Goal: Task Accomplishment & Management: Manage account settings

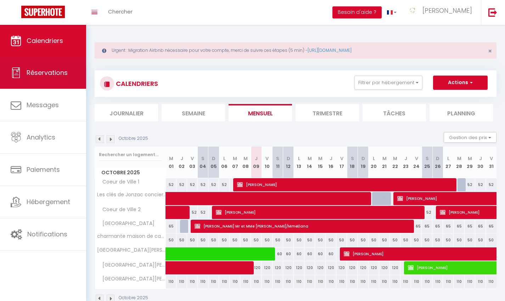
click at [55, 81] on link "Réservations" at bounding box center [43, 73] width 86 height 32
select select "not_cancelled"
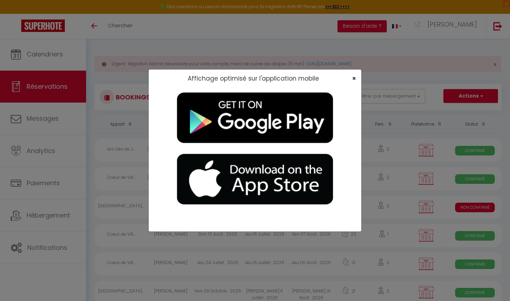
click at [353, 74] on span "×" at bounding box center [354, 78] width 4 height 9
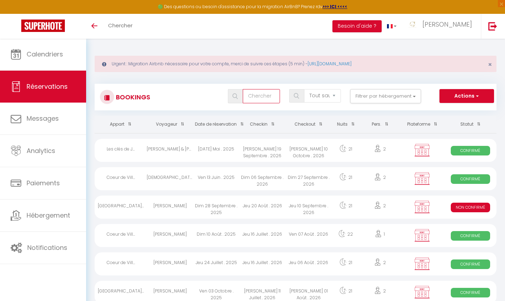
click at [266, 99] on input "text" at bounding box center [261, 96] width 37 height 14
type input "gledel"
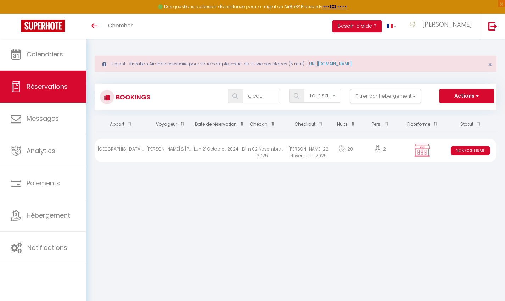
click at [320, 148] on div "[PERSON_NAME] 22 Novembre . 2025" at bounding box center [309, 150] width 46 height 23
select select "KO"
select select "0"
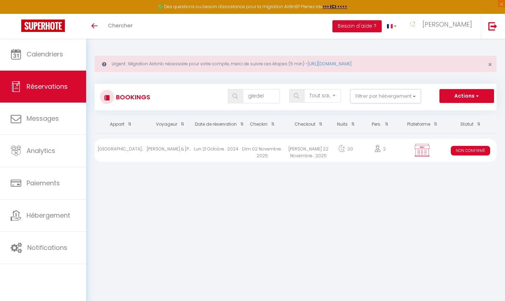
select select "1"
select select
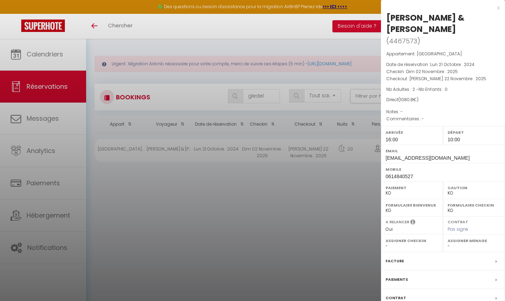
click at [497, 10] on div "x" at bounding box center [440, 8] width 119 height 9
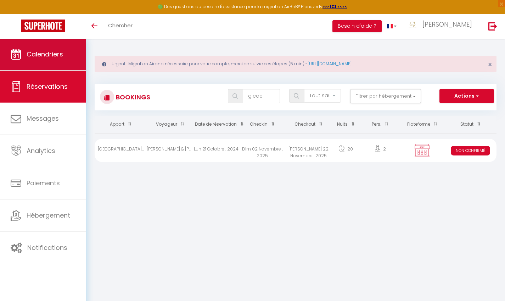
click at [42, 61] on link "Calendriers" at bounding box center [43, 54] width 86 height 32
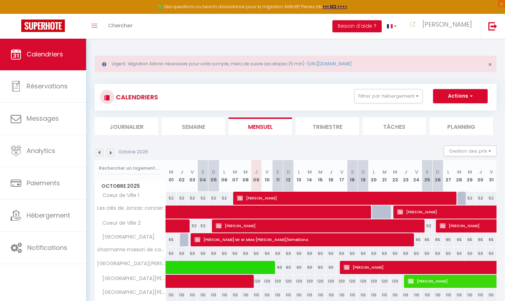
click at [109, 154] on img at bounding box center [111, 153] width 8 height 8
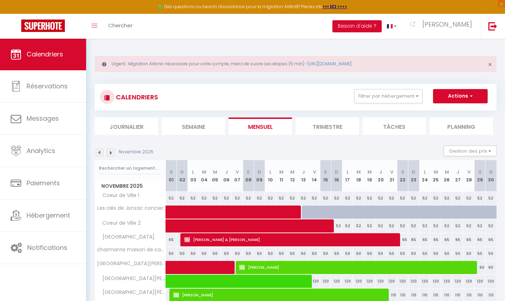
click at [109, 154] on img at bounding box center [111, 153] width 8 height 8
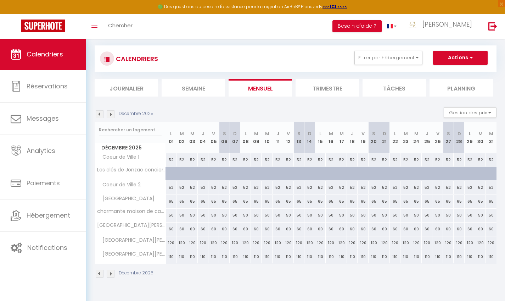
scroll to position [38, 0]
click at [99, 115] on img at bounding box center [100, 114] width 8 height 8
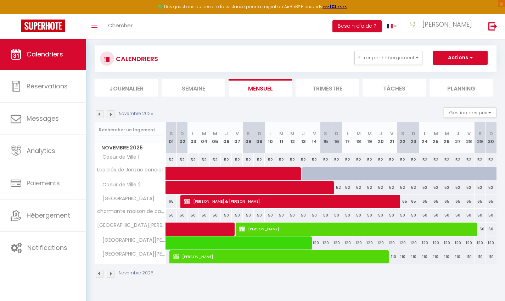
click at [390, 200] on span "[PERSON_NAME] & [PERSON_NAME]" at bounding box center [290, 200] width 212 height 13
select select "KO"
select select "0"
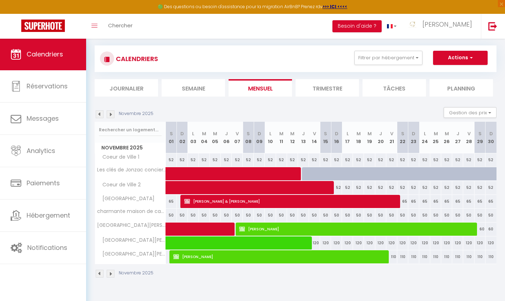
select select "1"
select select
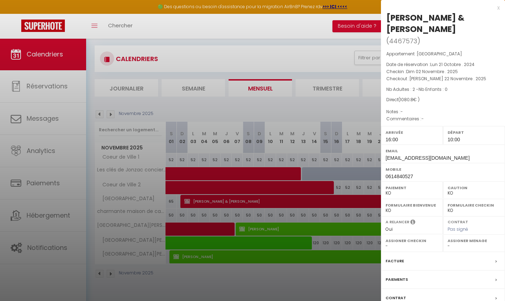
click at [498, 7] on div "x" at bounding box center [440, 8] width 119 height 9
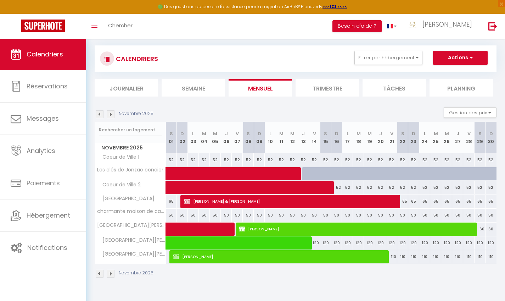
click at [406, 200] on div "65" at bounding box center [402, 201] width 11 height 13
type input "65"
type input "[PERSON_NAME] 22 Novembre 2025"
type input "Dim 23 Novembre 2025"
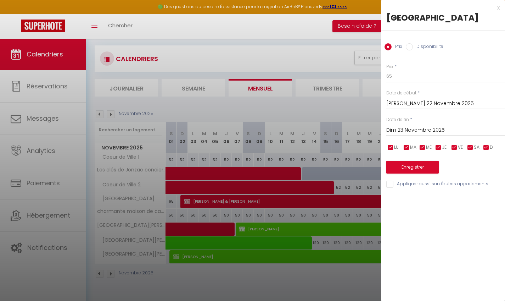
click at [416, 100] on input "[PERSON_NAME] 22 Novembre 2025" at bounding box center [445, 103] width 119 height 9
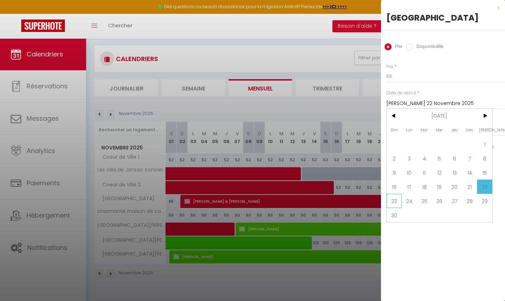
click at [395, 202] on span "23" at bounding box center [394, 201] width 15 height 14
type input "Dim 23 Novembre 2025"
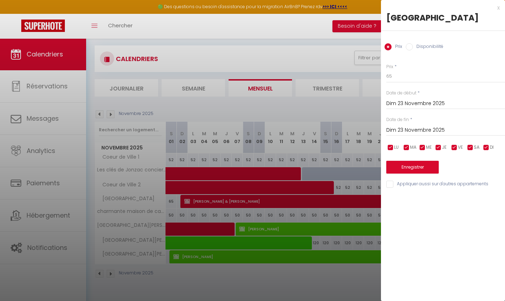
click at [425, 51] on div "Prix Disponibilité" at bounding box center [443, 43] width 124 height 24
click at [425, 49] on label "Disponibilité" at bounding box center [428, 47] width 30 height 8
click at [413, 49] on input "Disponibilité" at bounding box center [409, 46] width 7 height 7
radio input "true"
radio input "false"
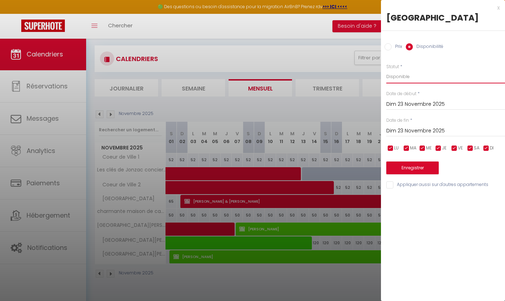
select select "0"
click at [414, 163] on button "Enregistrer" at bounding box center [412, 167] width 52 height 13
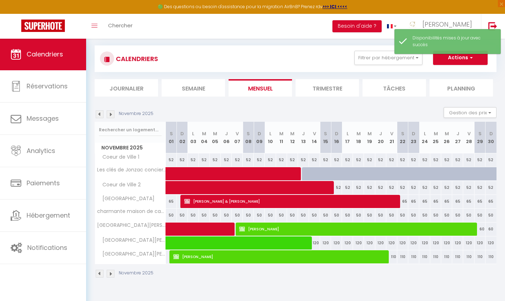
click at [404, 198] on div "65" at bounding box center [402, 201] width 11 height 13
select select "1"
type input "[PERSON_NAME] 22 Novembre 2025"
type input "Dim 23 Novembre 2025"
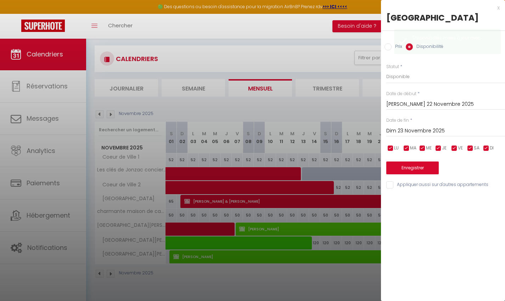
click at [415, 102] on input "[PERSON_NAME] 22 Novembre 2025" at bounding box center [445, 104] width 119 height 9
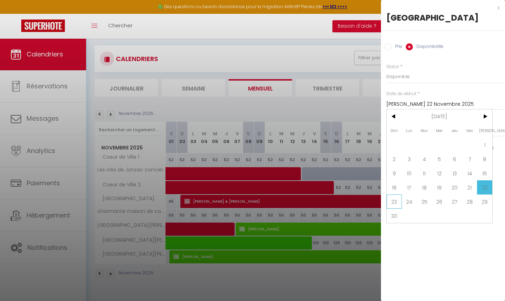
click at [390, 201] on span "23" at bounding box center [394, 201] width 15 height 14
type input "Dim 23 Novembre 2025"
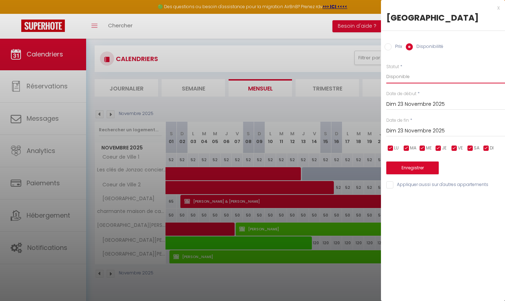
select select "0"
click at [412, 164] on button "Enregistrer" at bounding box center [412, 167] width 52 height 13
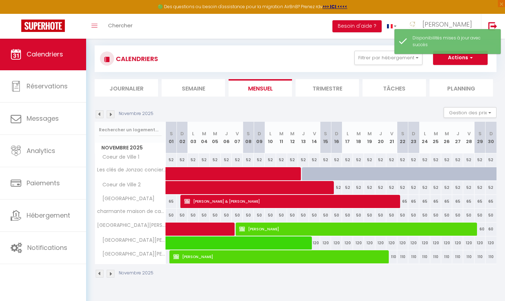
click at [413, 201] on div "65" at bounding box center [413, 201] width 11 height 13
select select "1"
type input "Dim 23 Novembre 2025"
type input "Lun 24 Novembre 2025"
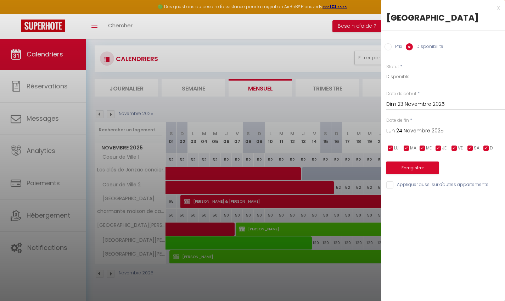
click at [416, 84] on div "Prix * 65 Statut * Disponible Indisponible Date de début * Dim 23 Novembre 2025…" at bounding box center [443, 122] width 124 height 135
select select "0"
click at [393, 163] on button "Enregistrer" at bounding box center [412, 167] width 52 height 13
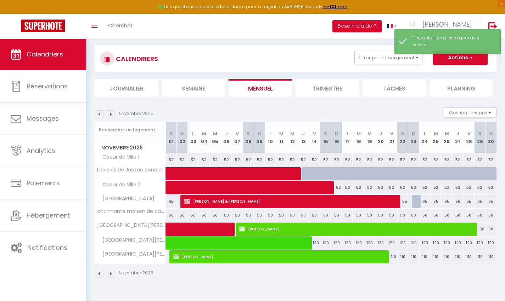
click at [398, 197] on div "65" at bounding box center [402, 201] width 11 height 13
select select "1"
type input "[PERSON_NAME] 22 Novembre 2025"
type input "Dim 23 Novembre 2025"
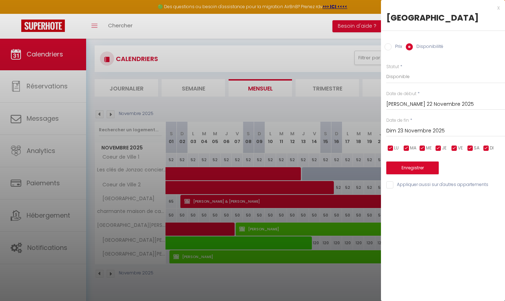
click at [499, 9] on div "x" at bounding box center [440, 8] width 119 height 9
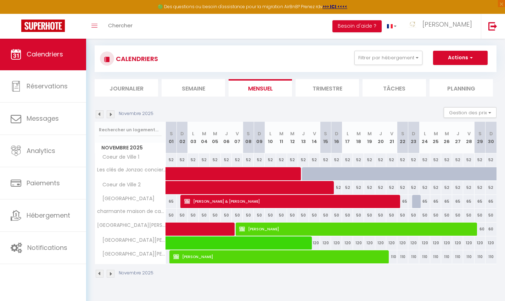
click at [475, 59] on button "Actions" at bounding box center [460, 58] width 55 height 14
click at [343, 45] on div "CALENDRIERS Filtrer par hébergement COEUR DE VILLE Coeur de Ville 1 Coeur de Vi…" at bounding box center [296, 58] width 402 height 27
click at [399, 199] on div "65" at bounding box center [402, 201] width 11 height 13
select select "1"
type input "[PERSON_NAME] 22 Novembre 2025"
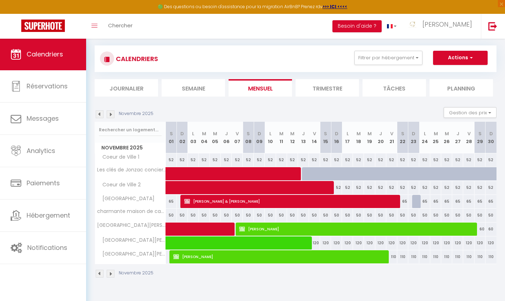
type input "Dim 23 Novembre 2025"
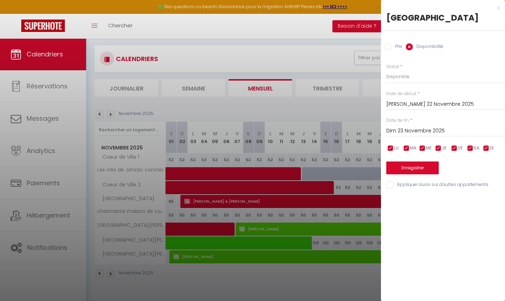
click at [406, 106] on input "[PERSON_NAME] 22 Novembre 2025" at bounding box center [445, 104] width 119 height 9
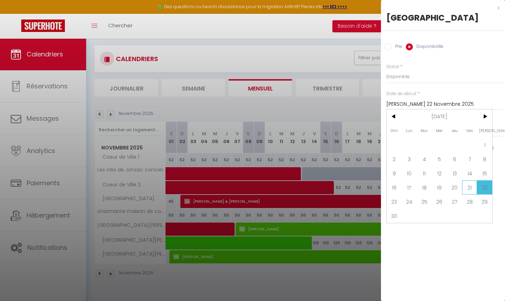
click at [467, 184] on span "21" at bounding box center [469, 187] width 15 height 14
type input "Ven 21 Novembre 2025"
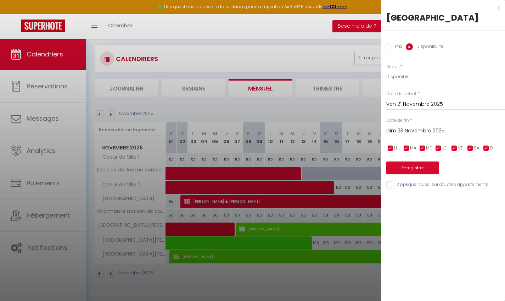
click at [425, 132] on input "Dim 23 Novembre 2025" at bounding box center [445, 130] width 119 height 9
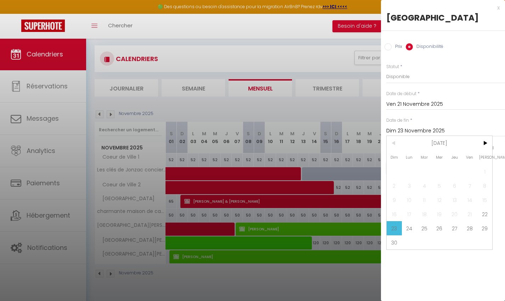
click at [392, 226] on span "23" at bounding box center [394, 228] width 15 height 14
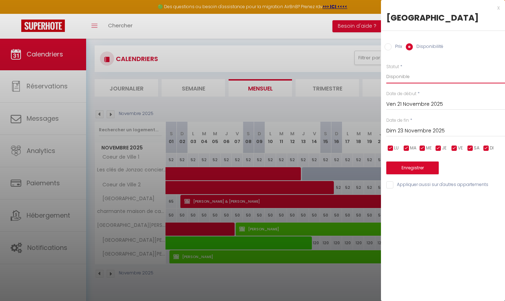
select select "0"
click at [414, 164] on button "Enregistrer" at bounding box center [412, 167] width 52 height 13
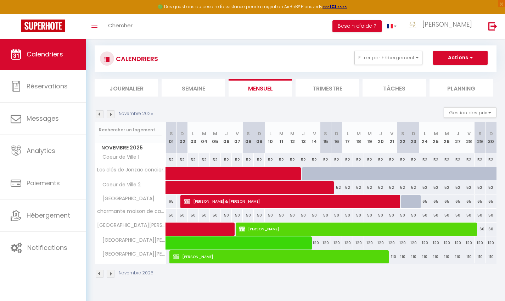
click at [220, 204] on span "[PERSON_NAME] & [PERSON_NAME]" at bounding box center [290, 200] width 212 height 13
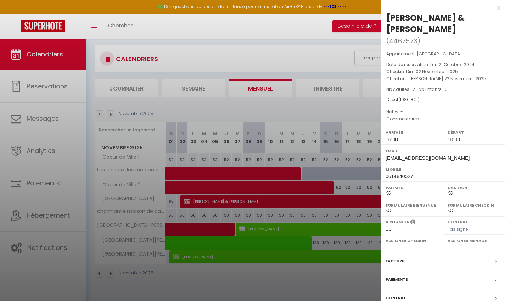
click at [391, 260] on label "Facture" at bounding box center [395, 260] width 18 height 7
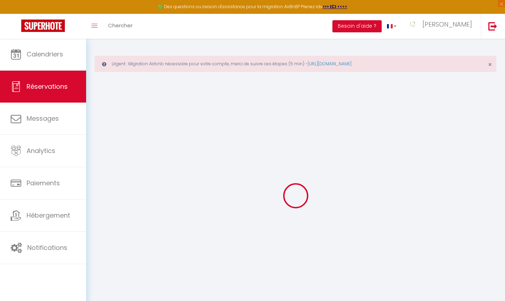
select select "taxes"
select select
checkbox input "false"
select select
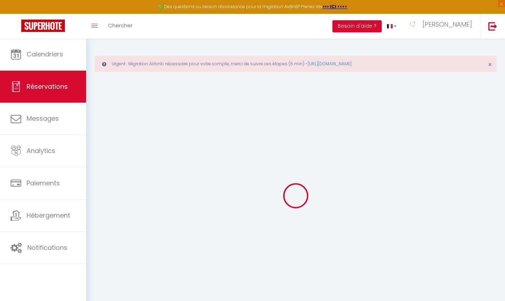
select select
checkbox input "false"
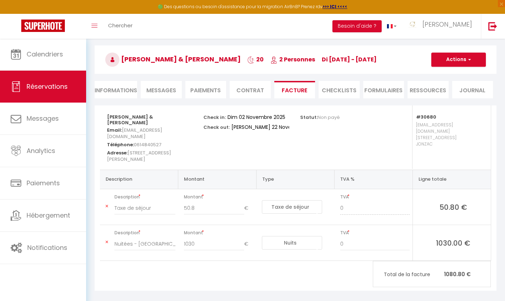
scroll to position [55, 0]
click at [109, 90] on li "Informations" at bounding box center [116, 89] width 43 height 17
